Goal: Task Accomplishment & Management: Complete application form

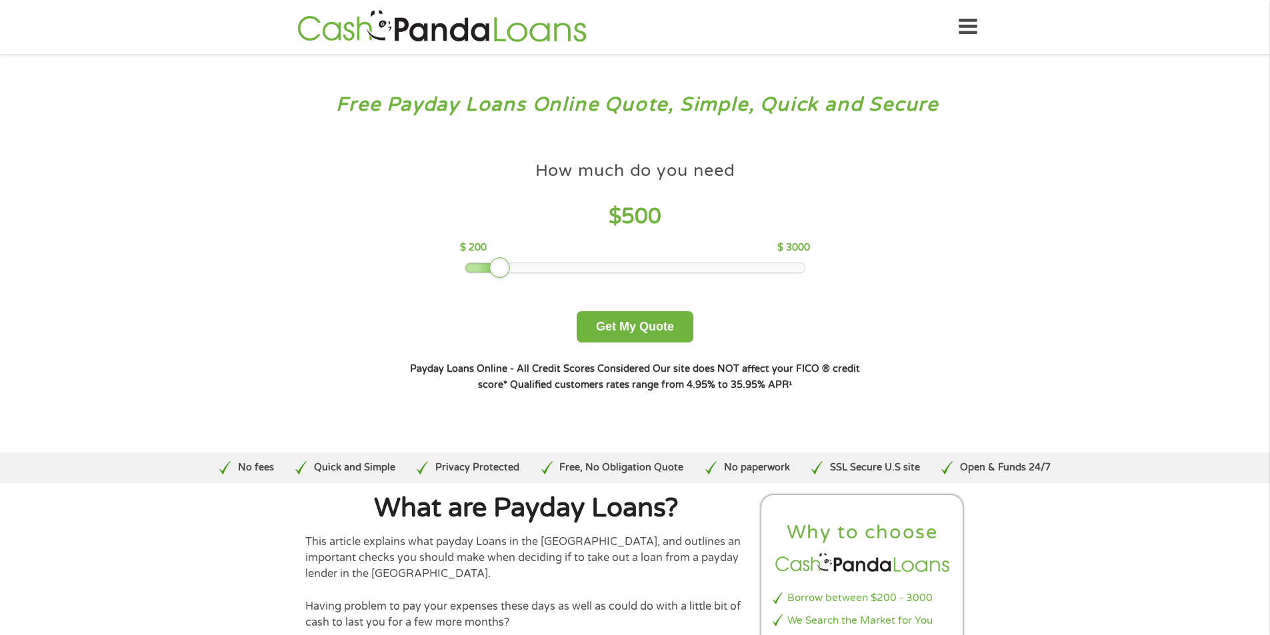
drag, startPoint x: 560, startPoint y: 268, endPoint x: 498, endPoint y: 269, distance: 62.0
click at [498, 269] on div at bounding box center [499, 267] width 21 height 21
click at [637, 319] on button "Get My Quote" at bounding box center [635, 326] width 117 height 31
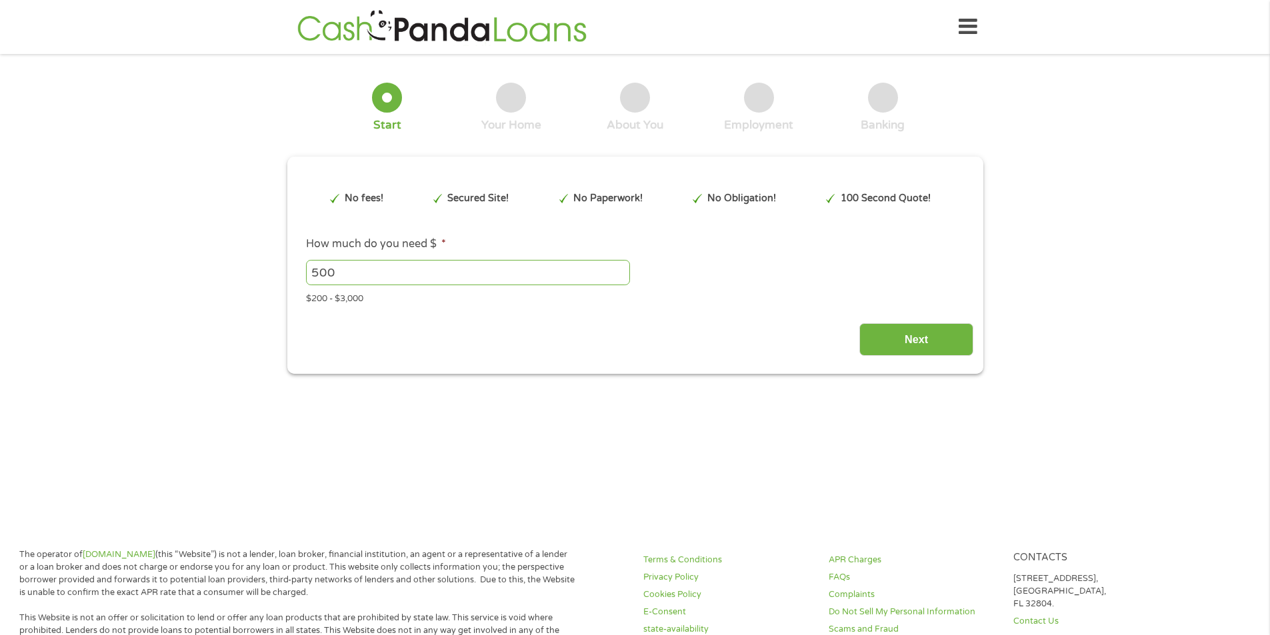
type input "Cj0KCQjwqebEBhD9ARIsAFZMbfzurK9drQs2AOBBNTh99BjRb0UyxgvFaTlHURSLctt9arecA6V8hUI…"
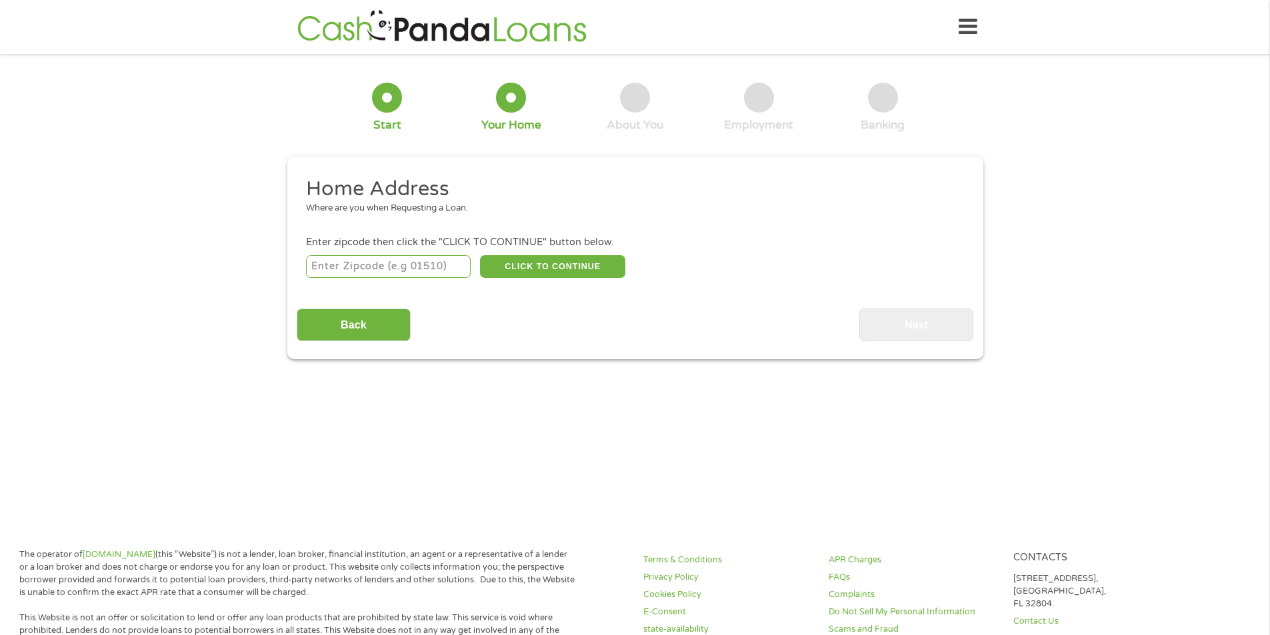
click at [354, 267] on input "number" at bounding box center [388, 266] width 165 height 23
type input "91789"
click at [575, 269] on button "CLICK TO CONTINUE" at bounding box center [552, 266] width 145 height 23
type input "91789"
type input "Walnut"
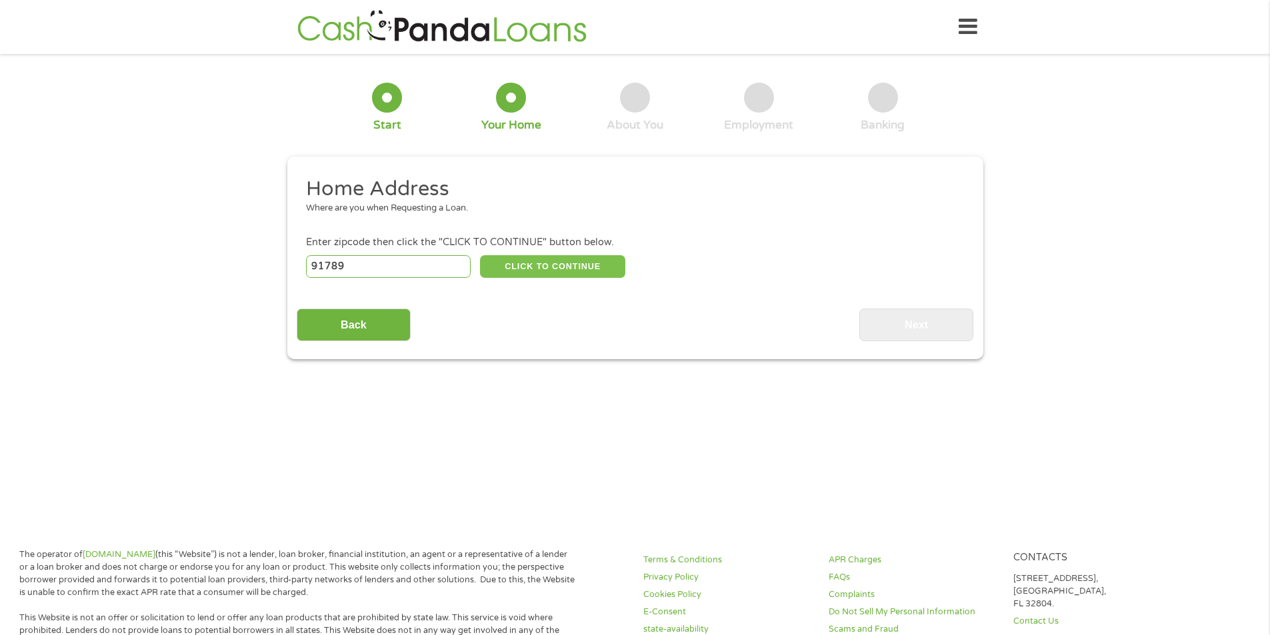
select select "[US_STATE]"
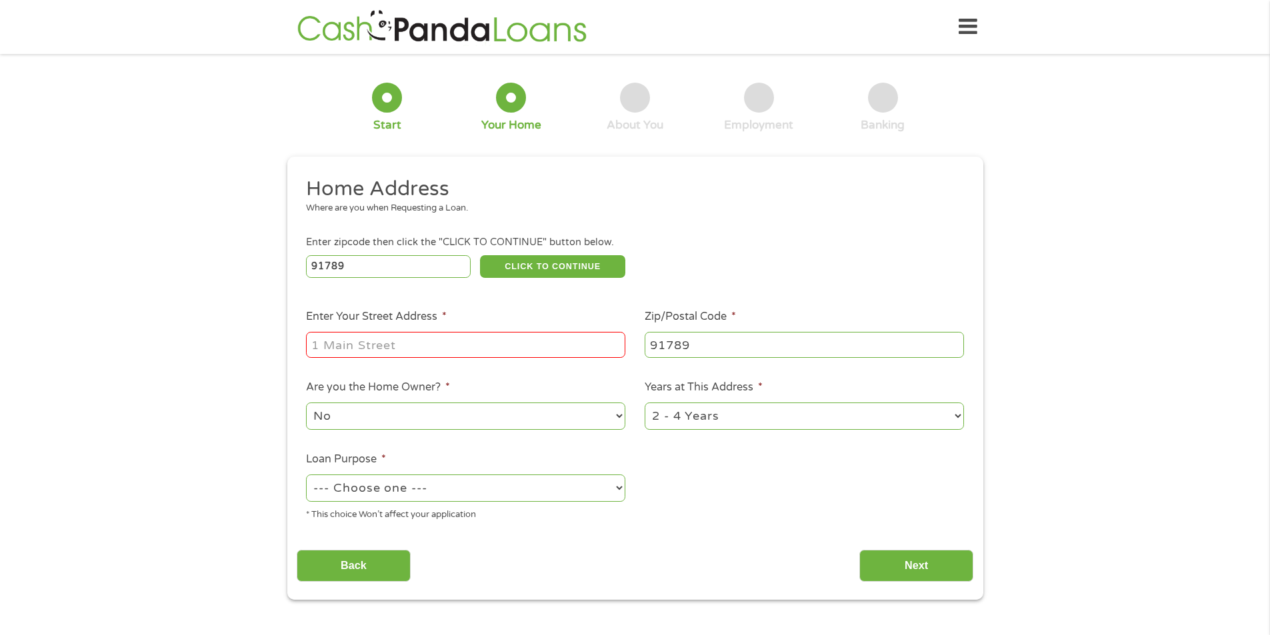
click at [332, 340] on input "Enter Your Street Address *" at bounding box center [465, 344] width 319 height 25
type input "[STREET_ADDRESS]"
click at [777, 425] on select "1 Year or less 1 - 2 Years 2 - 4 Years Over 4 Years" at bounding box center [804, 416] width 319 height 27
select select "24months"
click at [645, 403] on select "1 Year or less 1 - 2 Years 2 - 4 Years Over 4 Years" at bounding box center [804, 416] width 319 height 27
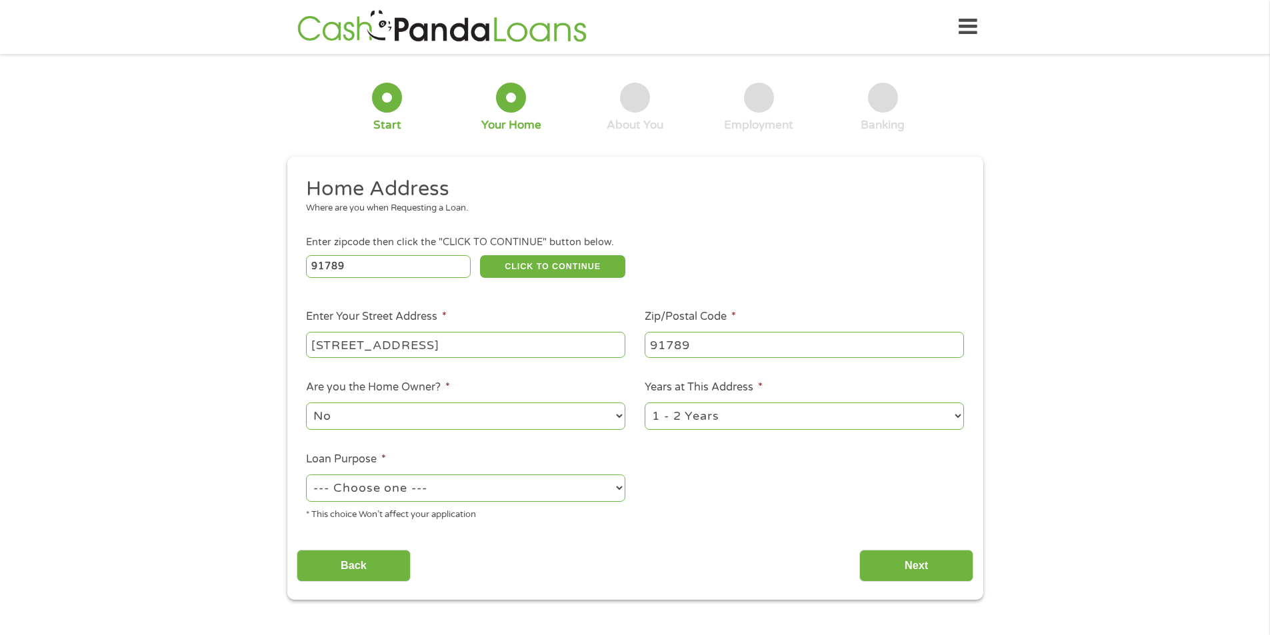
click at [610, 491] on select "--- Choose one --- Pay Bills Debt Consolidation Home Improvement Major Purchase…" at bounding box center [465, 488] width 319 height 27
select select "shorttermcash"
click at [306, 475] on select "--- Choose one --- Pay Bills Debt Consolidation Home Improvement Major Purchase…" at bounding box center [465, 488] width 319 height 27
click at [919, 569] on input "Next" at bounding box center [916, 566] width 114 height 33
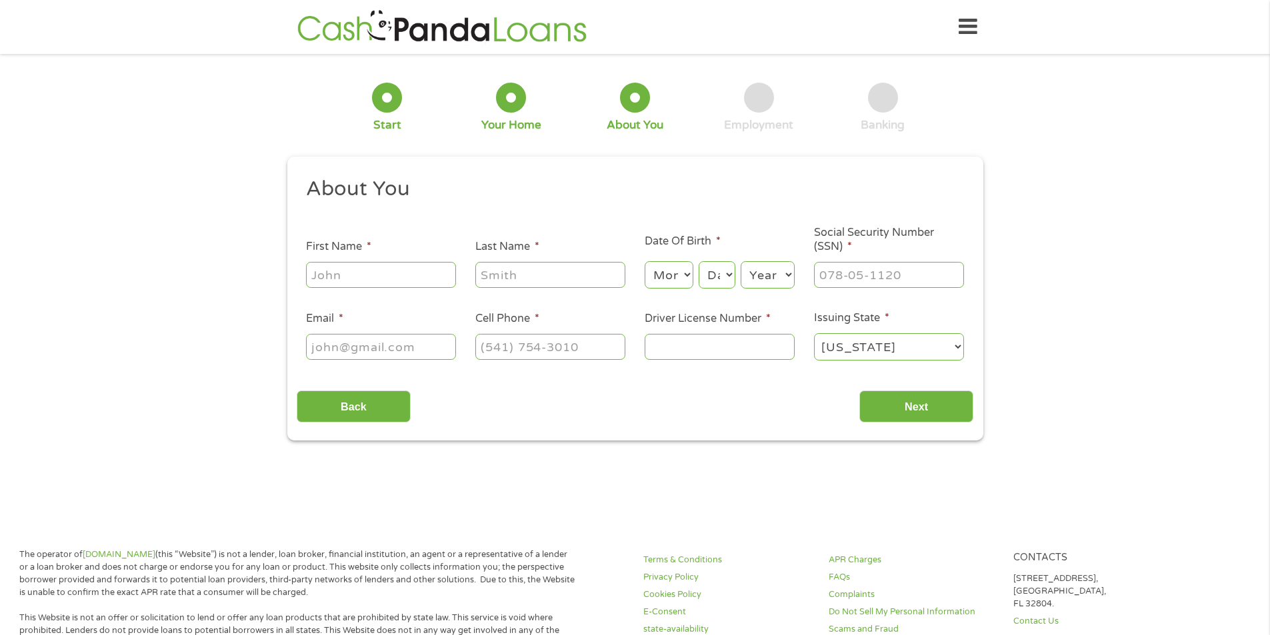
click at [383, 274] on input "First Name *" at bounding box center [381, 274] width 150 height 25
type input "[PERSON_NAME]"
click at [663, 271] on select "Month 1 2 3 4 5 6 7 8 9 10 11 12" at bounding box center [669, 274] width 49 height 27
select select "4"
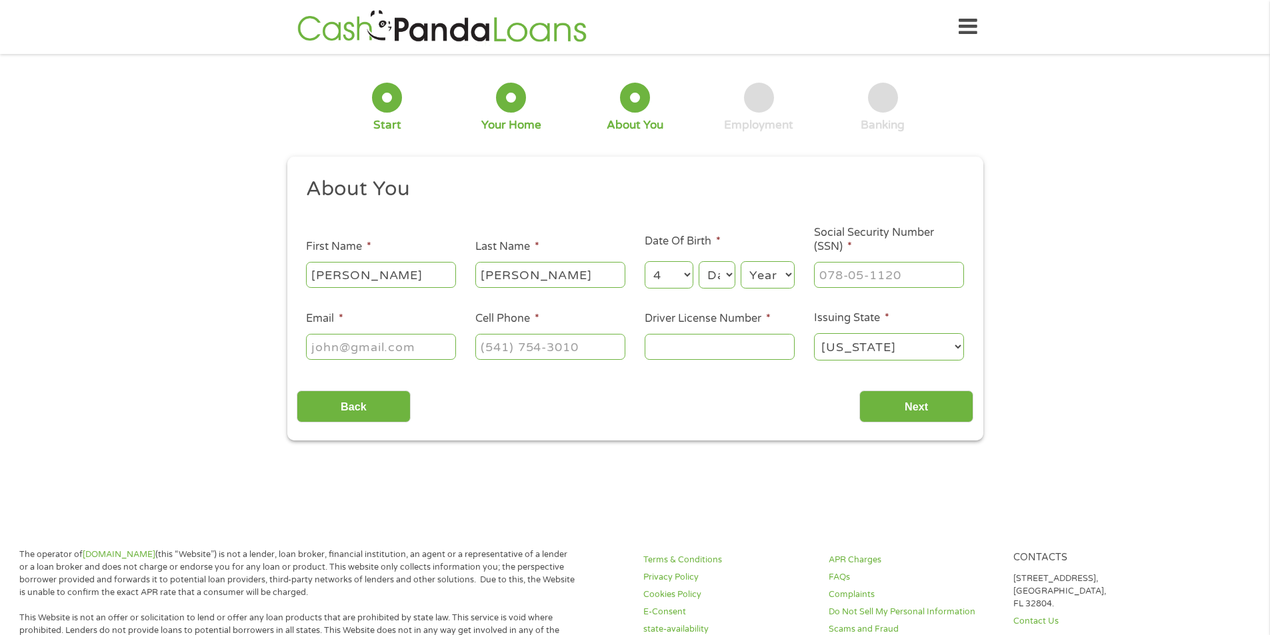
click at [645, 261] on select "Month 1 2 3 4 5 6 7 8 9 10 11 12" at bounding box center [669, 274] width 49 height 27
click at [711, 277] on select "Day 1 2 3 4 5 6 7 8 9 10 11 12 13 14 15 16 17 18 19 20 21 22 23 24 25 26 27 28 …" at bounding box center [717, 274] width 36 height 27
select select "8"
click at [699, 261] on select "Day 1 2 3 4 5 6 7 8 9 10 11 12 13 14 15 16 17 18 19 20 21 22 23 24 25 26 27 28 …" at bounding box center [717, 274] width 36 height 27
click at [757, 274] on select "Year [DATE] 2006 2005 2004 2003 2002 2001 2000 1999 1998 1997 1996 1995 1994 19…" at bounding box center [768, 274] width 54 height 27
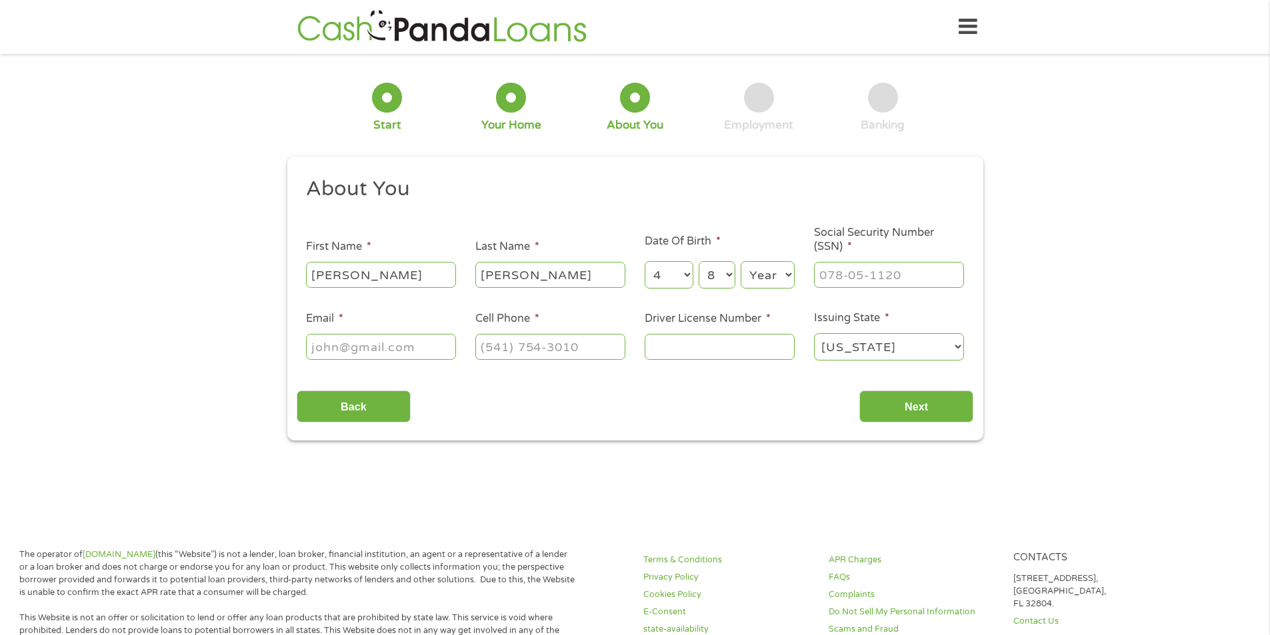
select select "1963"
click at [741, 261] on select "Year [DATE] 2006 2005 2004 2003 2002 2001 2000 1999 1998 1997 1996 1995 1994 19…" at bounding box center [768, 274] width 54 height 27
click at [825, 277] on input "___-__-____" at bounding box center [889, 274] width 150 height 25
type input "549-33-2471"
click at [324, 341] on input "Email *" at bounding box center [381, 346] width 150 height 25
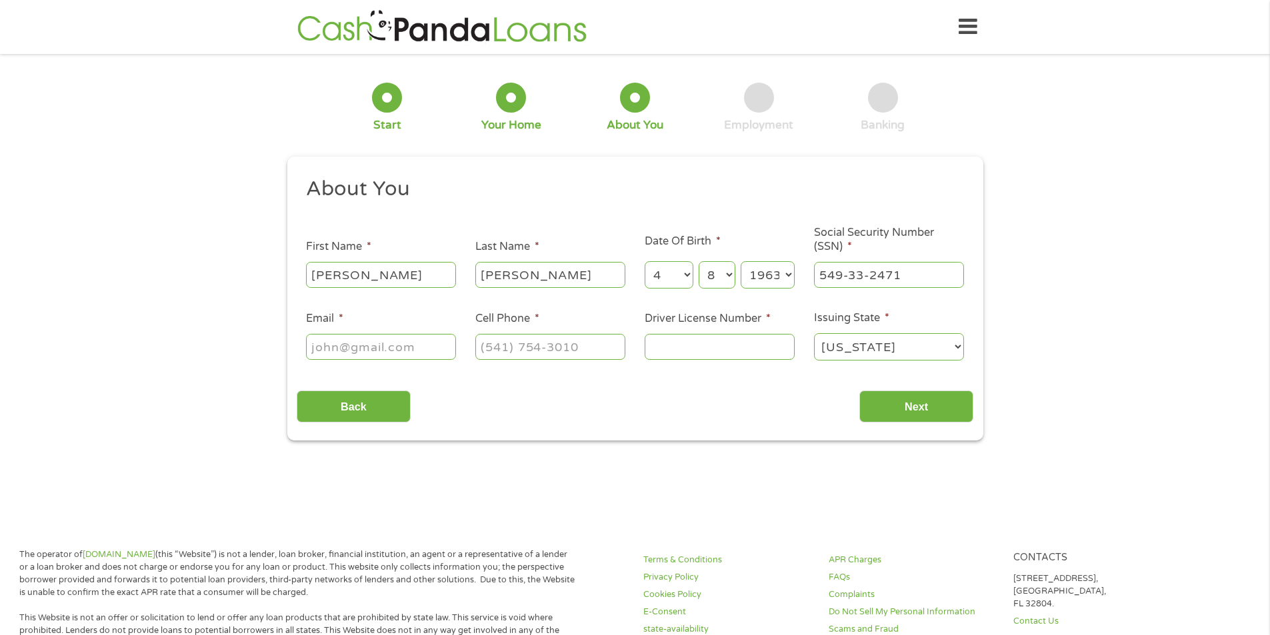
type input "[EMAIL_ADDRESS][DOMAIN_NAME]"
type input "[PHONE_NUMBER]"
click at [732, 352] on input "Driver License Number *" at bounding box center [720, 346] width 150 height 25
type input "V9126301"
click at [900, 405] on input "Next" at bounding box center [916, 407] width 114 height 33
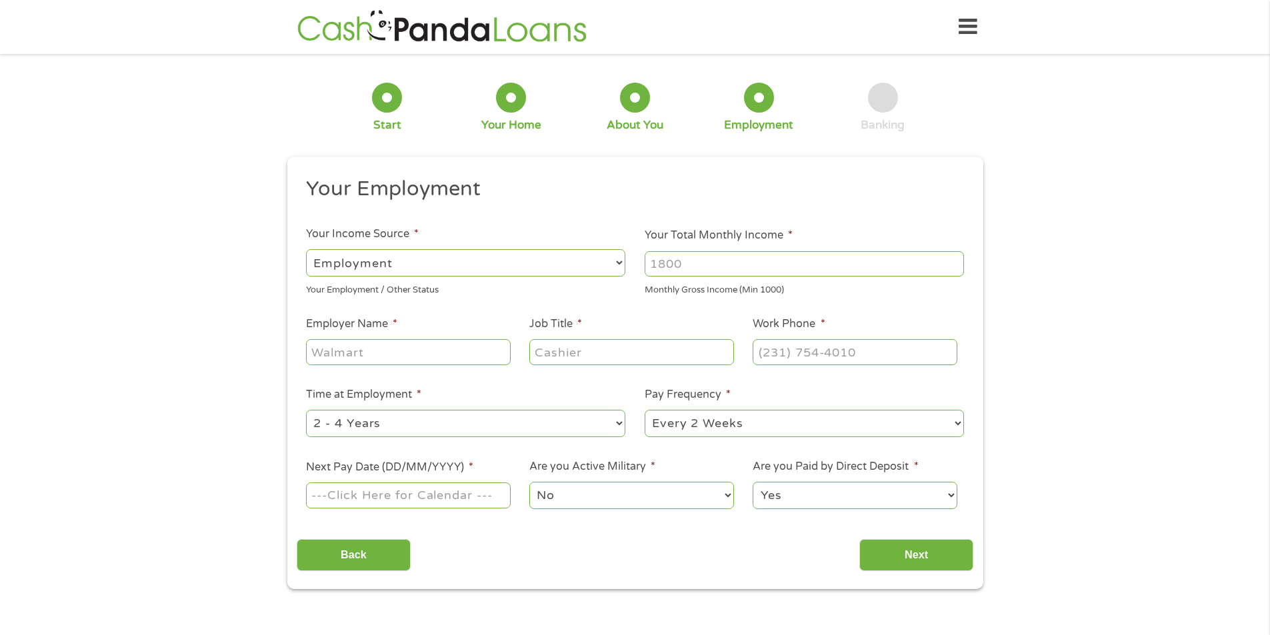
click at [500, 259] on select "--- Choose one --- Employment [DEMOGRAPHIC_DATA] Benefits" at bounding box center [465, 262] width 319 height 27
select select "benefits"
click at [306, 249] on select "--- Choose one --- Employment [DEMOGRAPHIC_DATA] Benefits" at bounding box center [465, 262] width 319 height 27
type input "Other"
type input "[PHONE_NUMBER]"
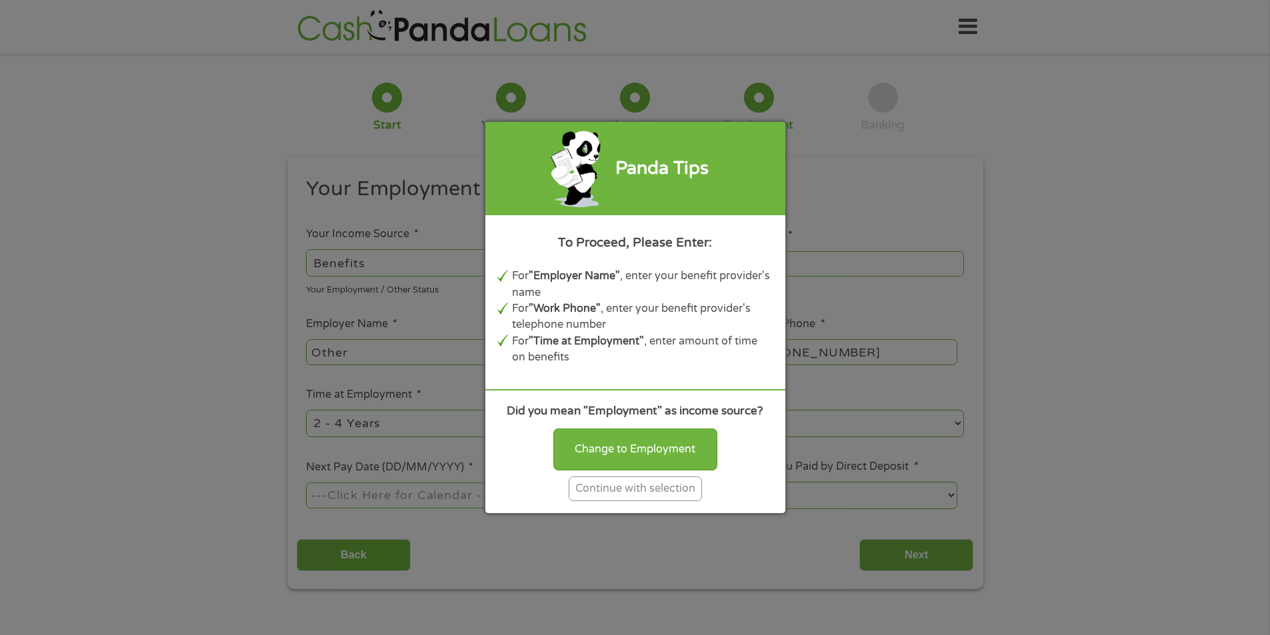
click at [659, 493] on div "Continue with selection" at bounding box center [635, 489] width 133 height 25
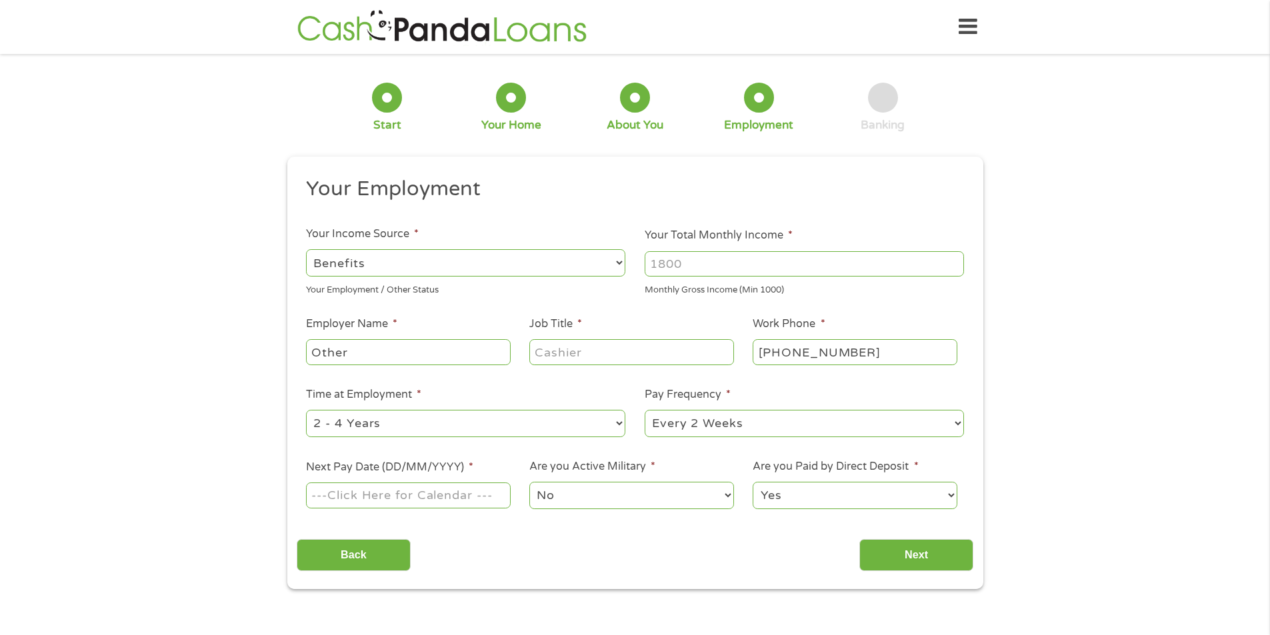
click at [720, 261] on input "Your Total Monthly Income *" at bounding box center [804, 263] width 319 height 25
type input "2200"
click at [374, 363] on input "Other" at bounding box center [408, 351] width 204 height 25
type input "O"
type input "Social Security Disability"
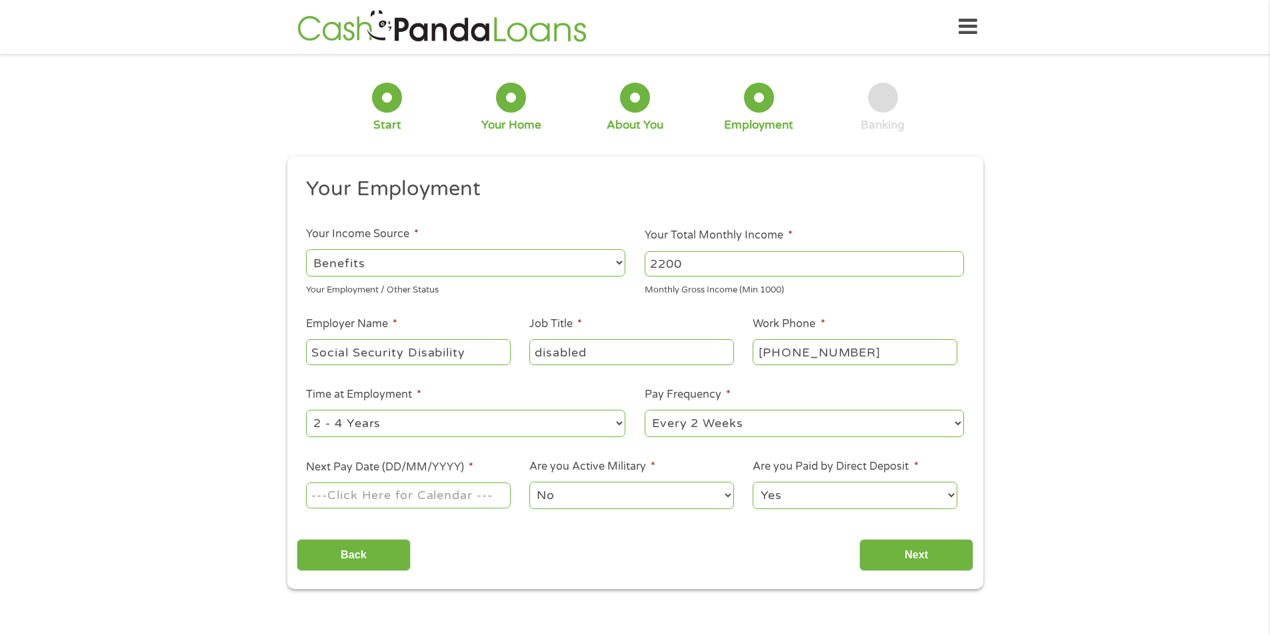
type input "disabled"
type input "[PHONE_NUMBER]"
click at [418, 427] on select "--- Choose one --- 1 Year or less 1 - 2 Years 2 - 4 Years Over 4 Years" at bounding box center [465, 423] width 319 height 27
select select "60months"
click at [306, 410] on select "--- Choose one --- 1 Year or less 1 - 2 Years 2 - 4 Years Over 4 Years" at bounding box center [465, 423] width 319 height 27
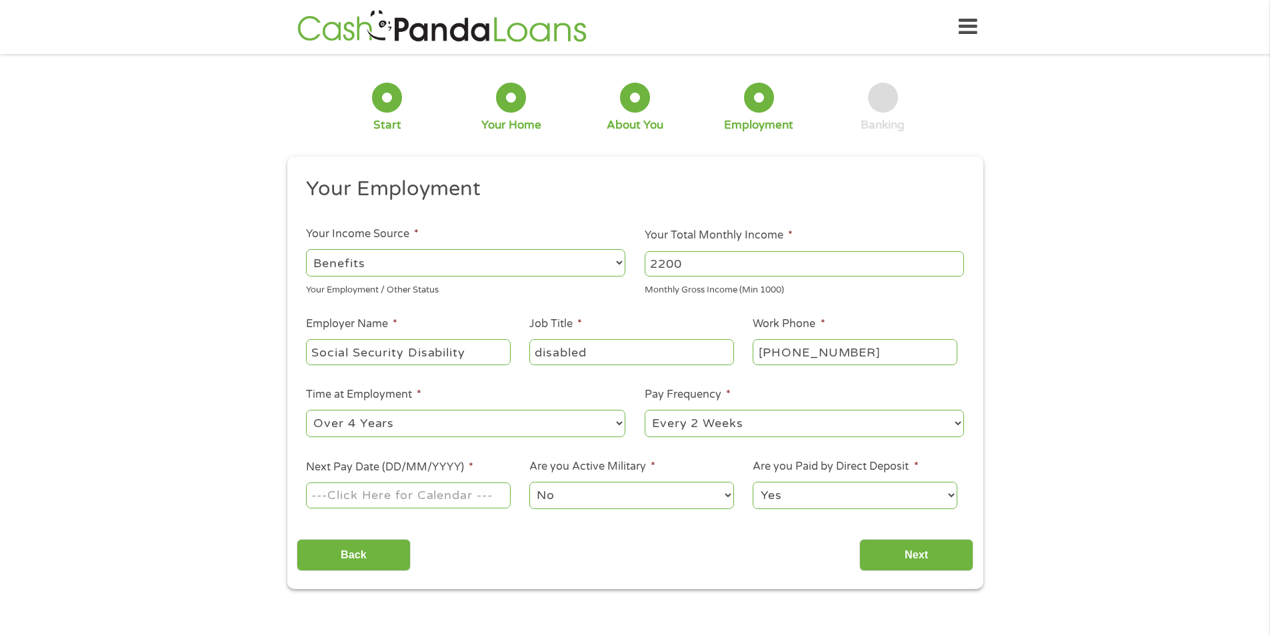
click at [789, 432] on select "--- Choose one --- Every 2 Weeks Every Week Monthly Semi-Monthly" at bounding box center [804, 423] width 319 height 27
select select "monthly"
click at [645, 410] on select "--- Choose one --- Every 2 Weeks Every Week Monthly Semi-Monthly" at bounding box center [804, 423] width 319 height 27
click at [376, 499] on input "Next Pay Date (DD/MM/YYYY) *" at bounding box center [408, 495] width 204 height 25
type input "[DATE]"
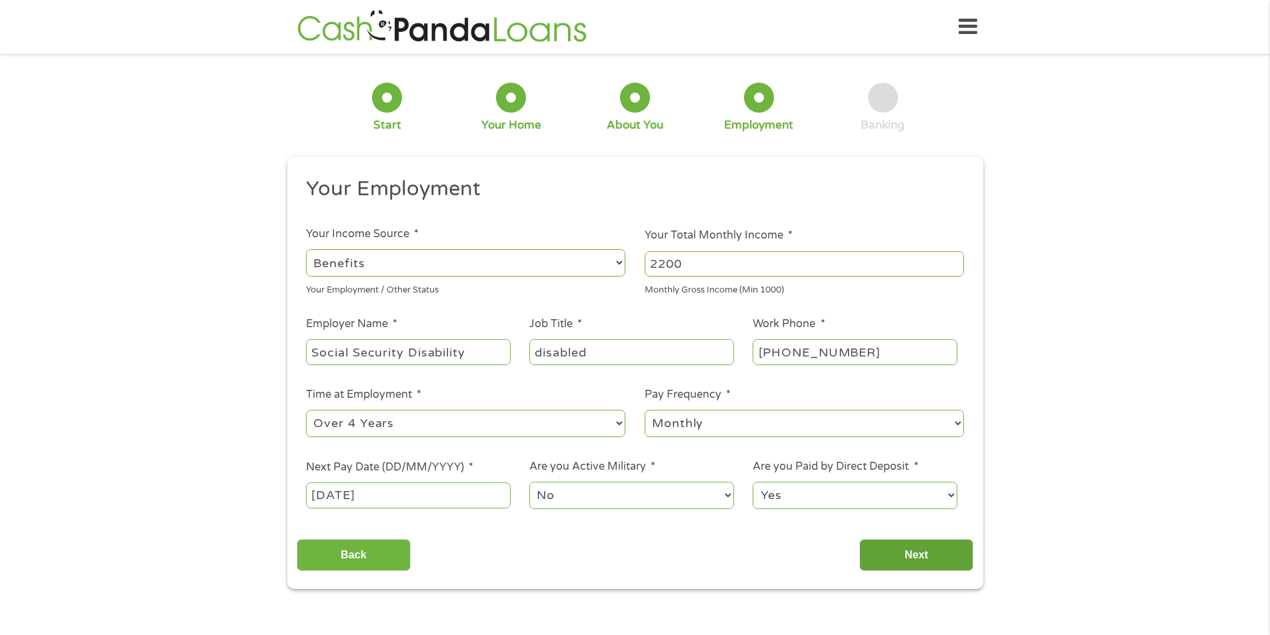
click at [929, 549] on input "Next" at bounding box center [916, 555] width 114 height 33
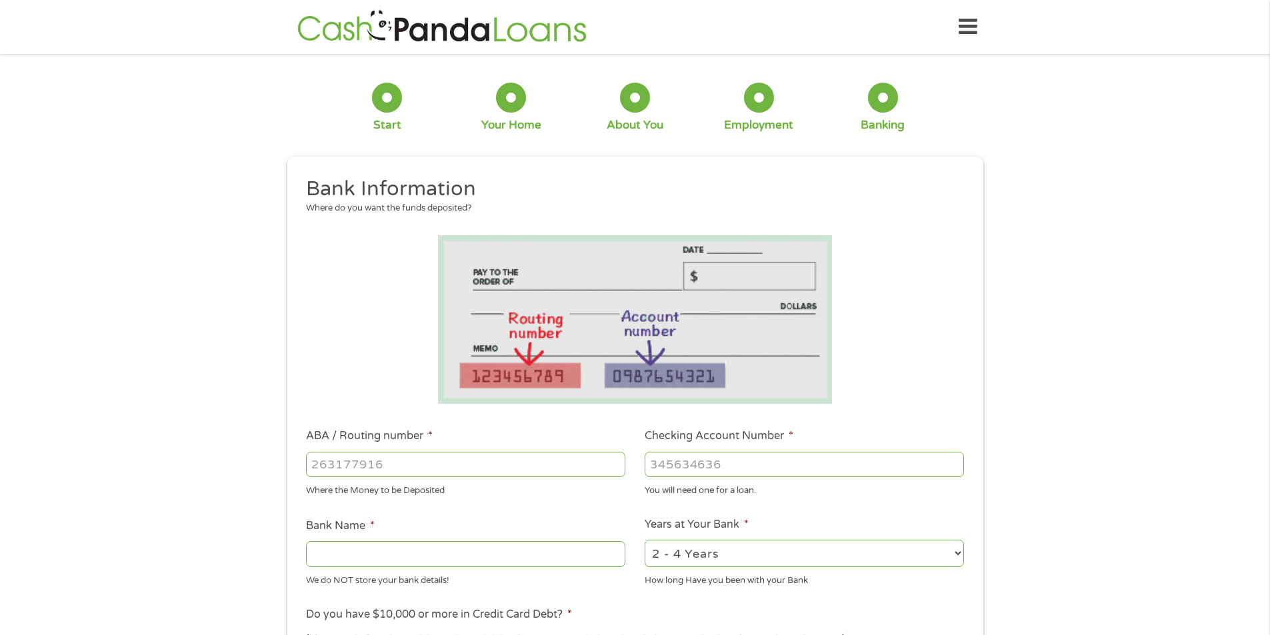
click at [376, 461] on input "ABA / Routing number *" at bounding box center [465, 464] width 319 height 25
type input "121042882"
type input "[PERSON_NAME] FARGO BANK NA"
type input "121042882"
click at [717, 469] on input "Checking Account Number *" at bounding box center [804, 464] width 319 height 25
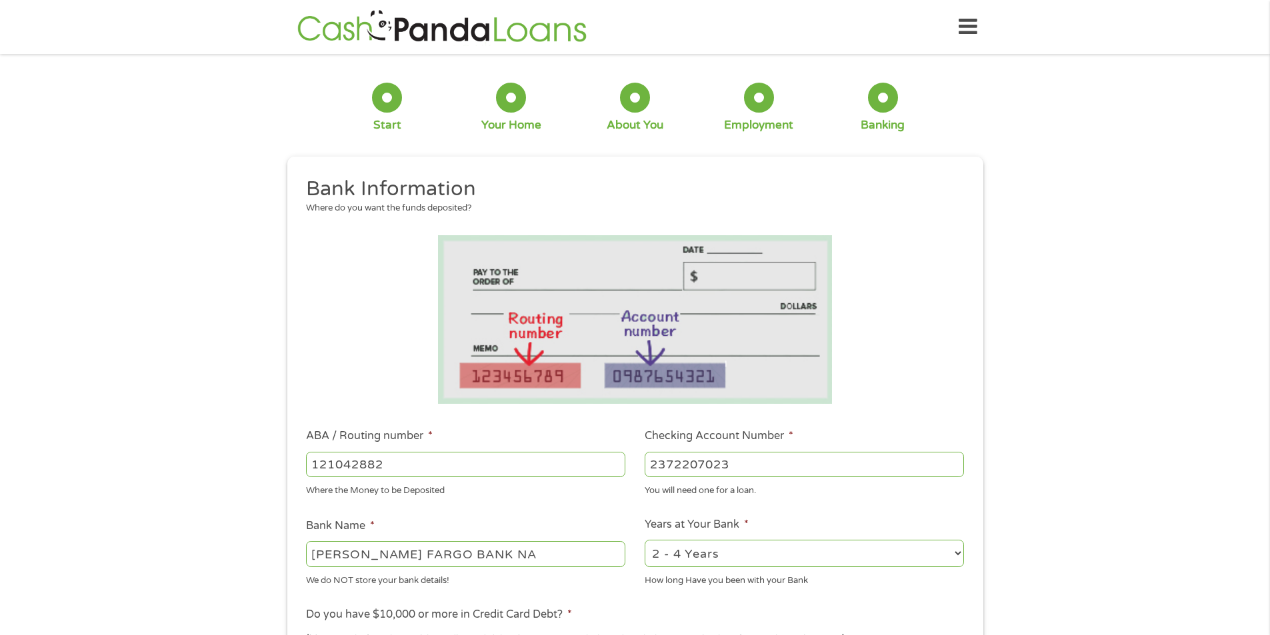
type input "2372207023"
click at [877, 557] on select "2 - 4 Years 6 - 12 Months 1 - 2 Years Over 4 Years" at bounding box center [804, 553] width 319 height 27
select select "60months"
click at [645, 540] on select "2 - 4 Years 6 - 12 Months 1 - 2 Years Over 4 Years" at bounding box center [804, 553] width 319 height 27
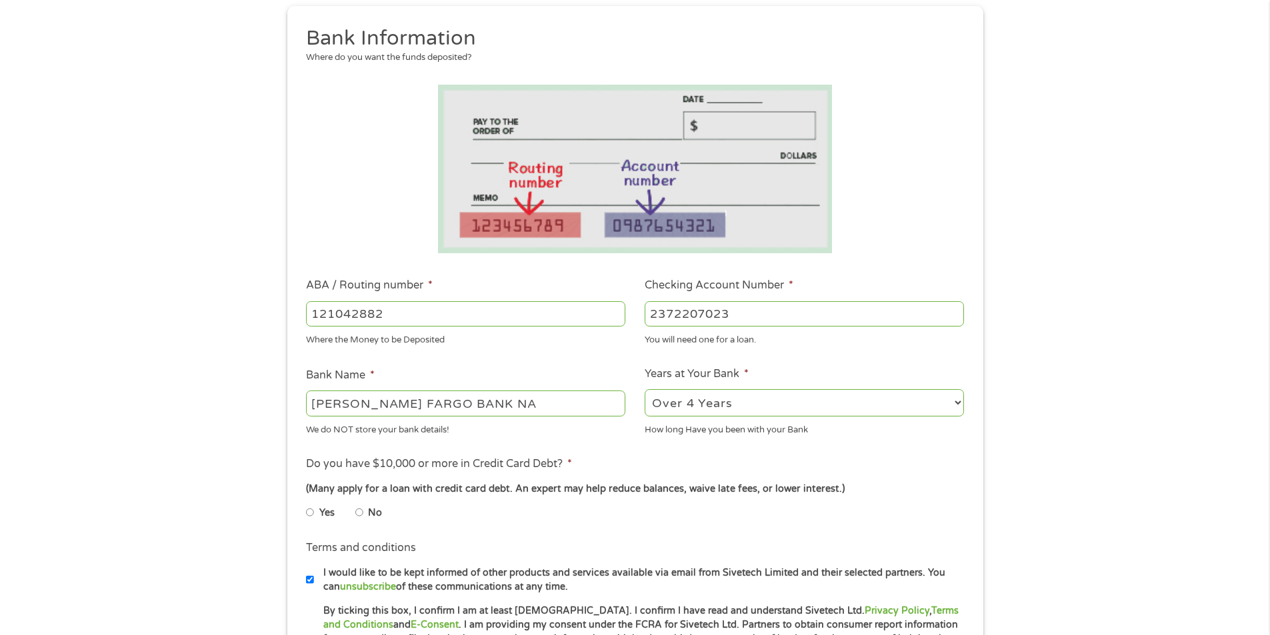
scroll to position [200, 0]
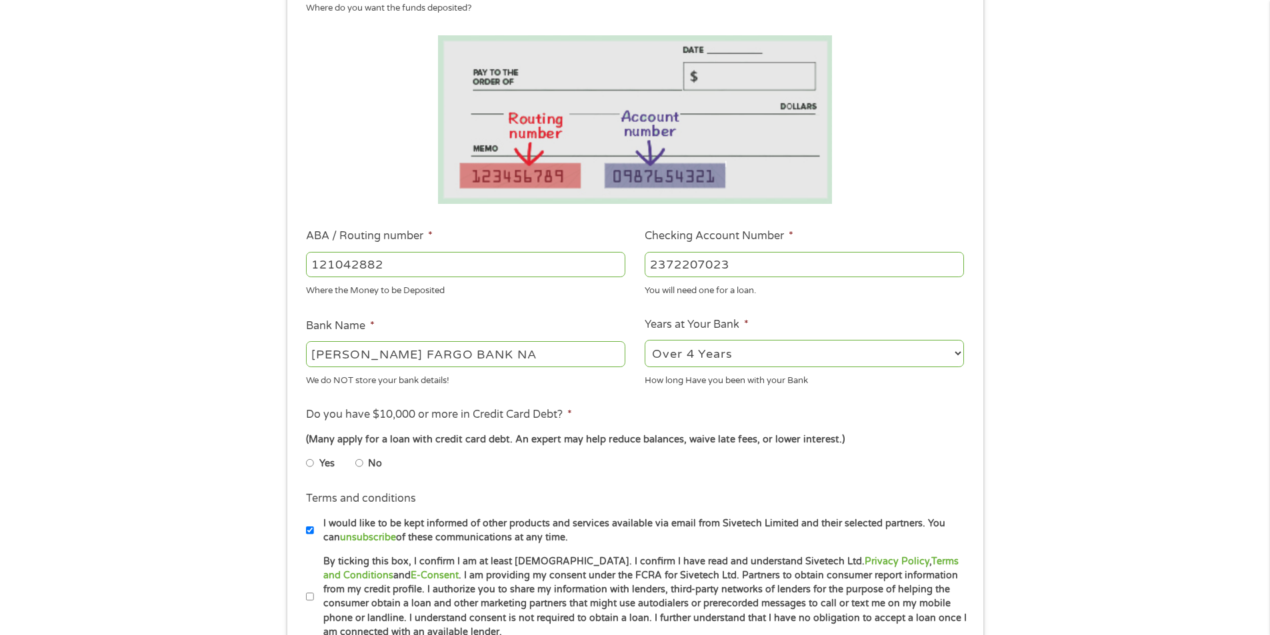
click at [362, 463] on input "No" at bounding box center [359, 463] width 8 height 21
radio input "true"
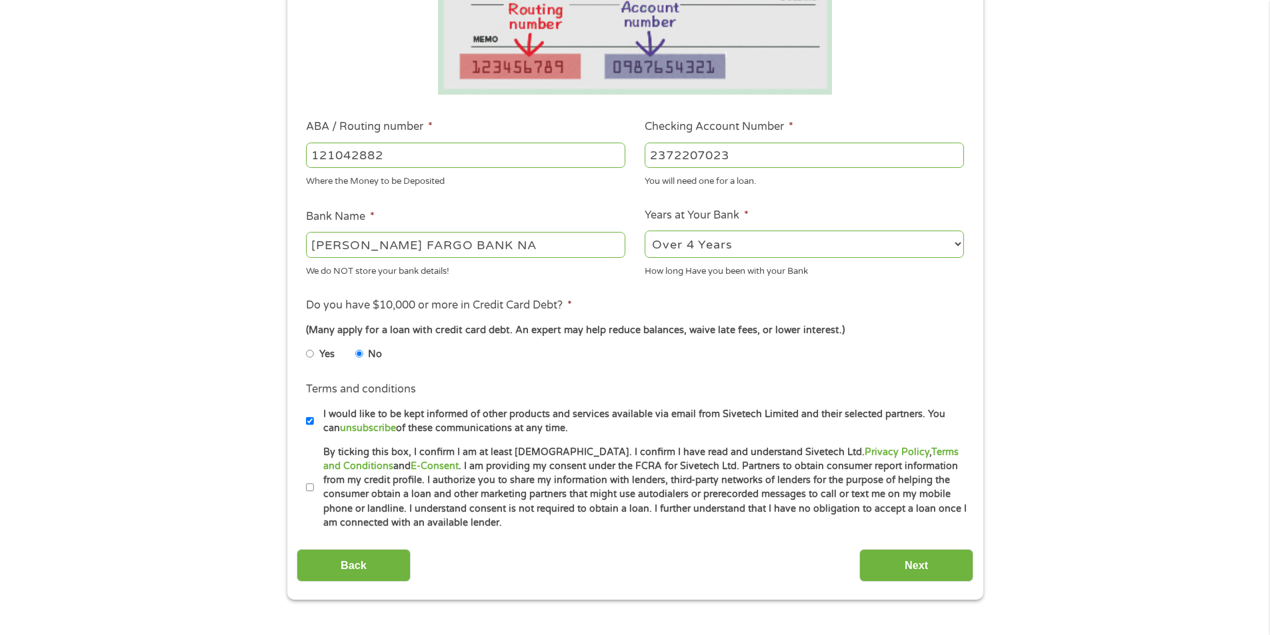
scroll to position [333, 0]
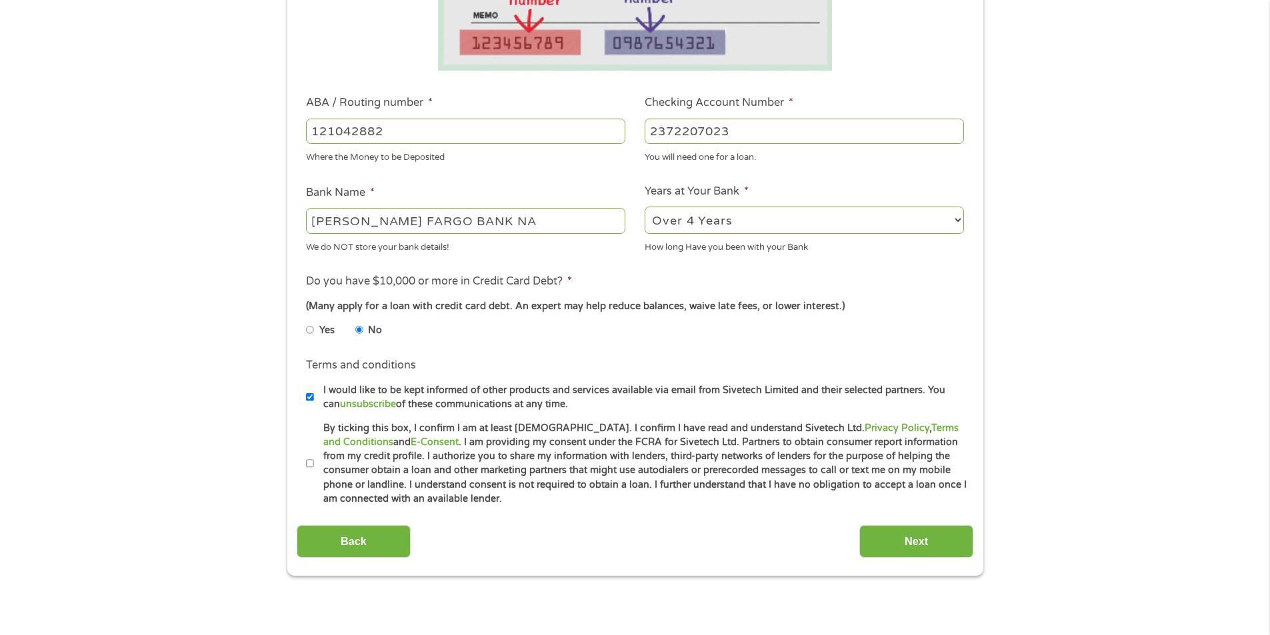
click at [309, 459] on input "By ticking this box, I confirm I am at least [DEMOGRAPHIC_DATA]. I confirm I ha…" at bounding box center [310, 463] width 8 height 21
checkbox input "true"
click at [921, 539] on input "Next" at bounding box center [916, 541] width 114 height 33
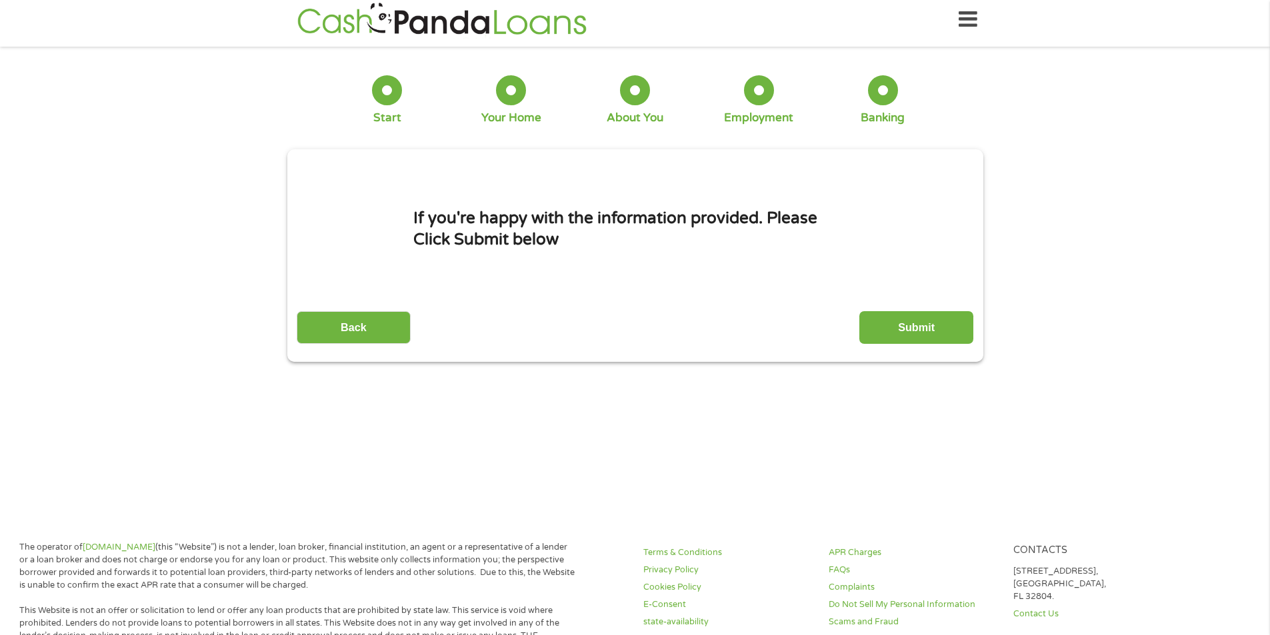
scroll to position [0, 0]
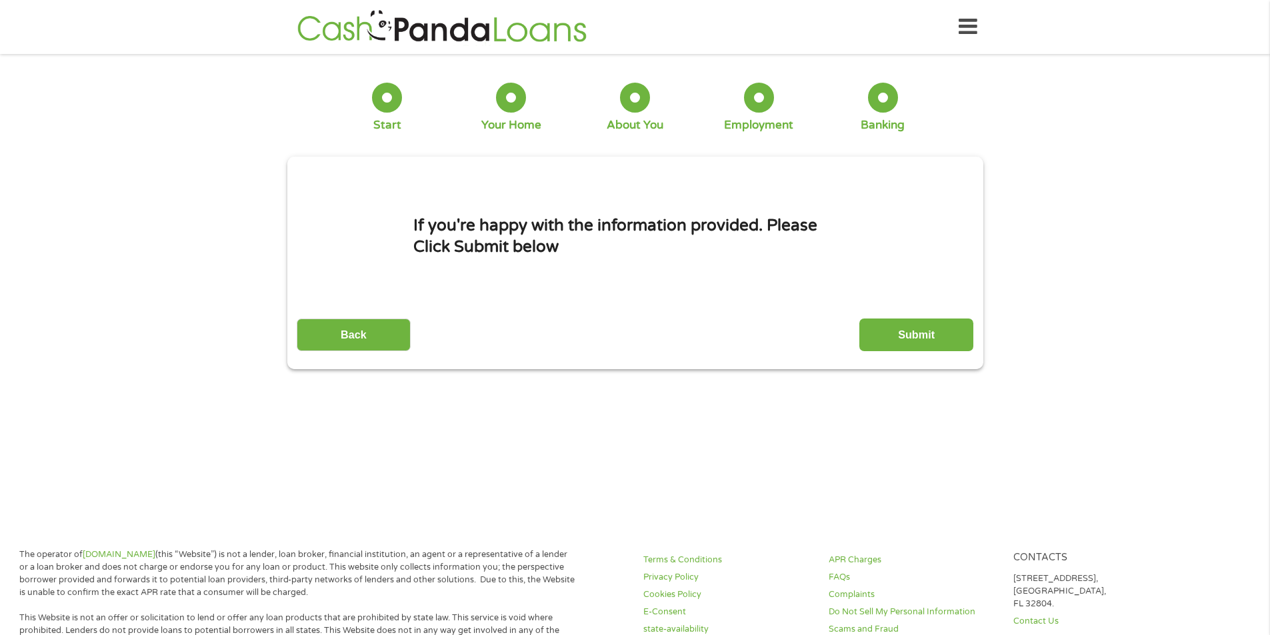
click at [915, 340] on input "Submit" at bounding box center [916, 335] width 114 height 33
